Goal: Task Accomplishment & Management: Use online tool/utility

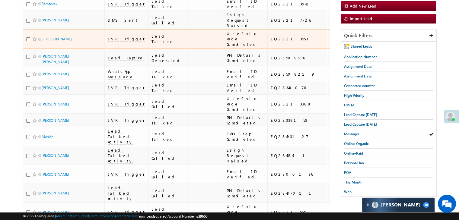
scroll to position [30, 0]
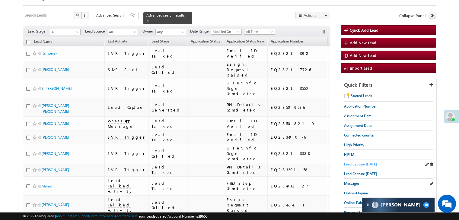
click at [353, 162] on span "Lead Capture [DATE]" at bounding box center [360, 164] width 33 height 5
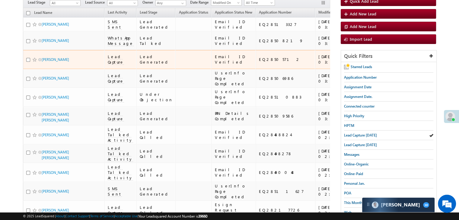
scroll to position [91, 0]
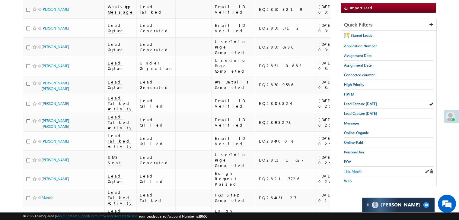
click at [352, 169] on span "This Month" at bounding box center [353, 171] width 18 height 5
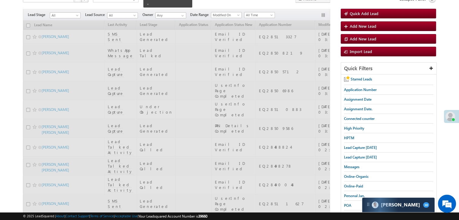
scroll to position [0, 0]
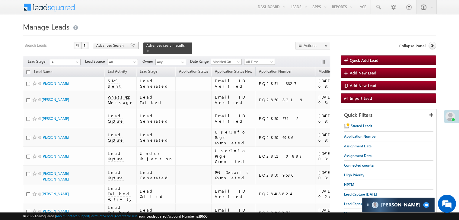
click at [123, 46] on span "Advanced Search" at bounding box center [110, 45] width 29 height 5
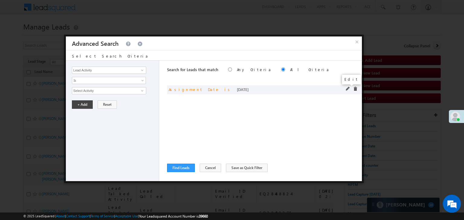
click at [346, 88] on span at bounding box center [348, 89] width 4 height 4
click at [126, 91] on span "Today" at bounding box center [105, 90] width 66 height 5
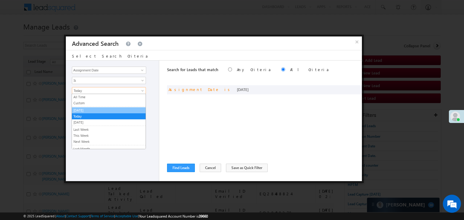
click at [98, 110] on link "[DATE]" at bounding box center [109, 110] width 74 height 5
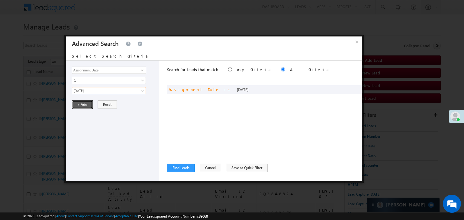
click at [87, 104] on button "+ Add" at bounding box center [82, 105] width 21 height 8
click at [175, 166] on button "Find Leads" at bounding box center [181, 168] width 28 height 8
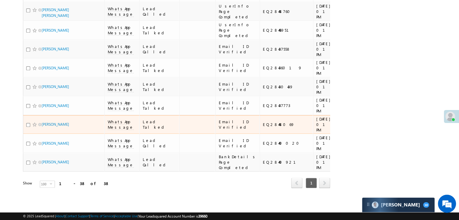
scroll to position [1238, 0]
